Goal: Task Accomplishment & Management: Manage account settings

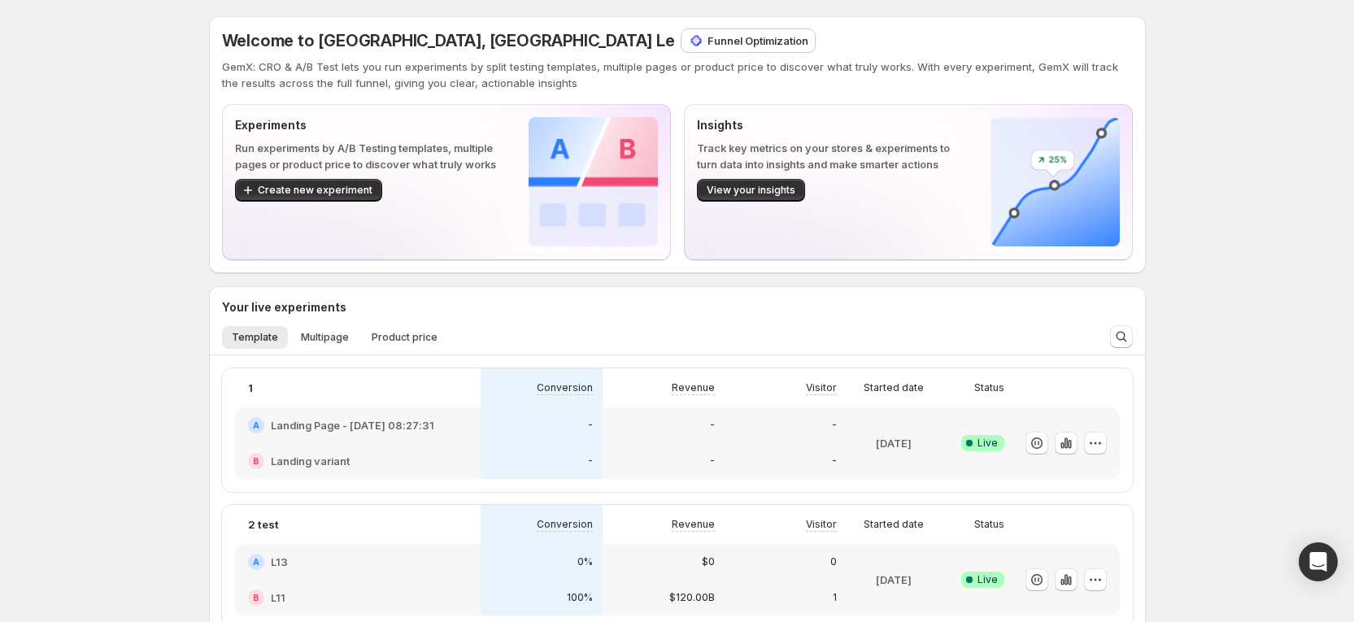
click at [708, 33] on p "Funnel Optimization" at bounding box center [758, 41] width 101 height 16
